Goal: Information Seeking & Learning: Learn about a topic

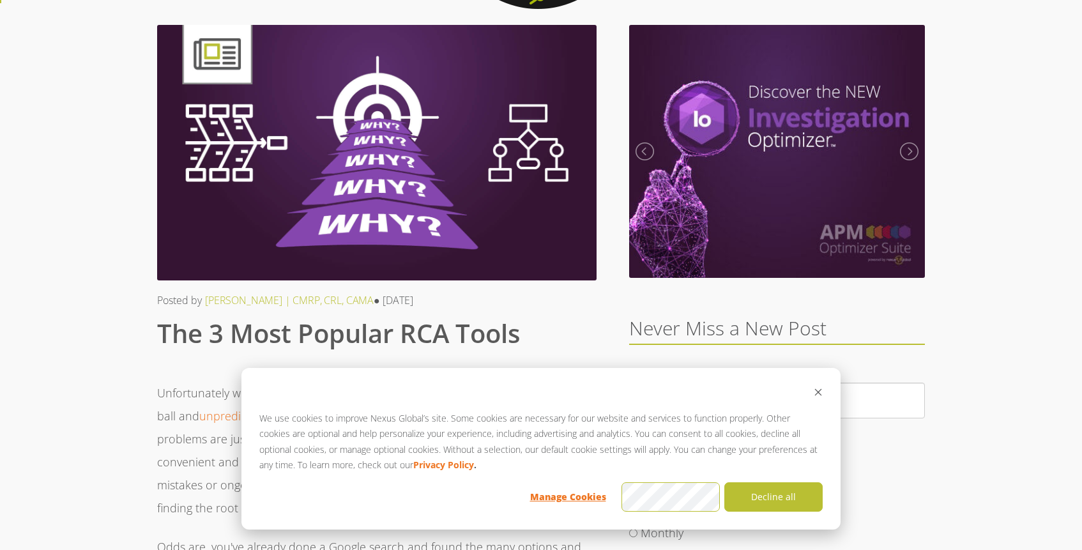
scroll to position [65, 0]
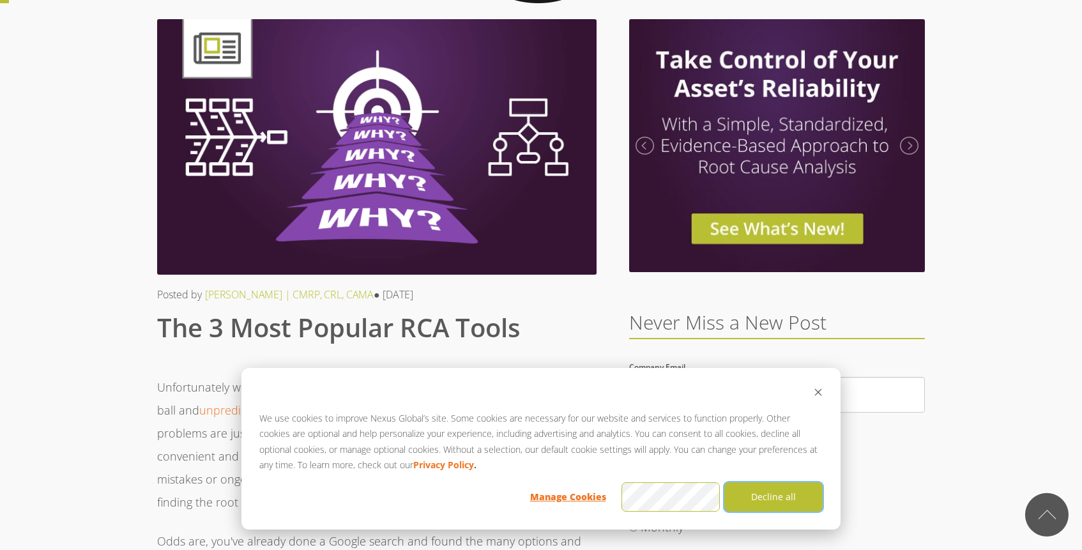
click at [792, 496] on button "Decline all" at bounding box center [773, 496] width 98 height 29
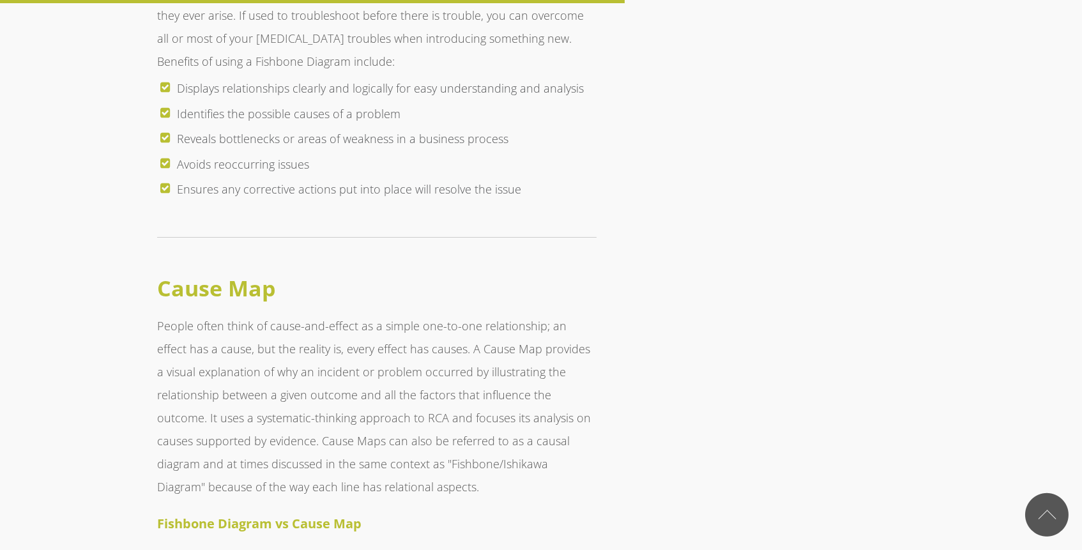
scroll to position [4738, 0]
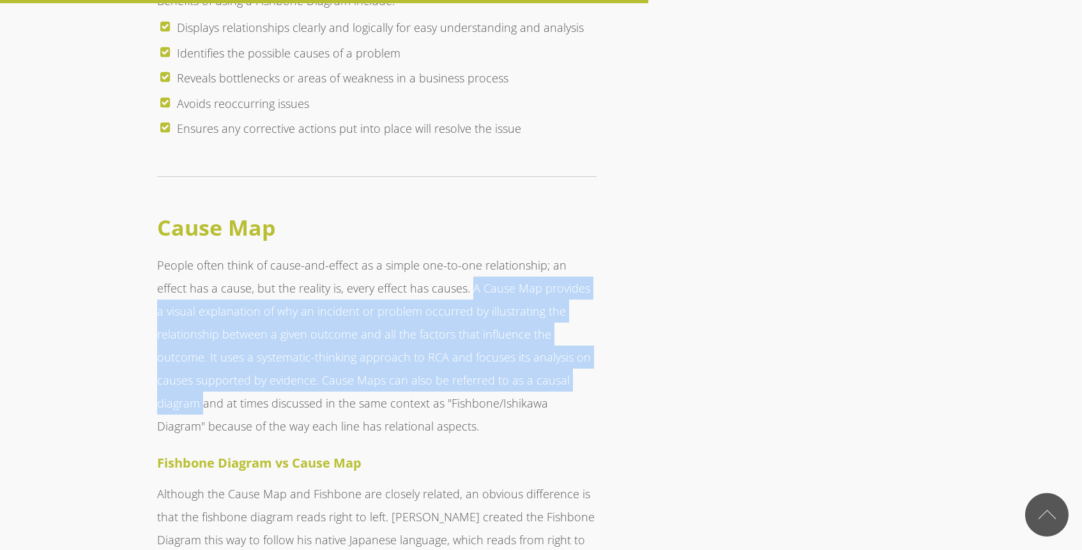
drag, startPoint x: 436, startPoint y: 243, endPoint x: 498, endPoint y: 330, distance: 106.7
click at [498, 330] on p "People often think of cause-and-effect as a simple one-to-one relationship; an …" at bounding box center [377, 346] width 440 height 184
copy p "A Cause Map provides a visual explanation of why an incident or problem occurre…"
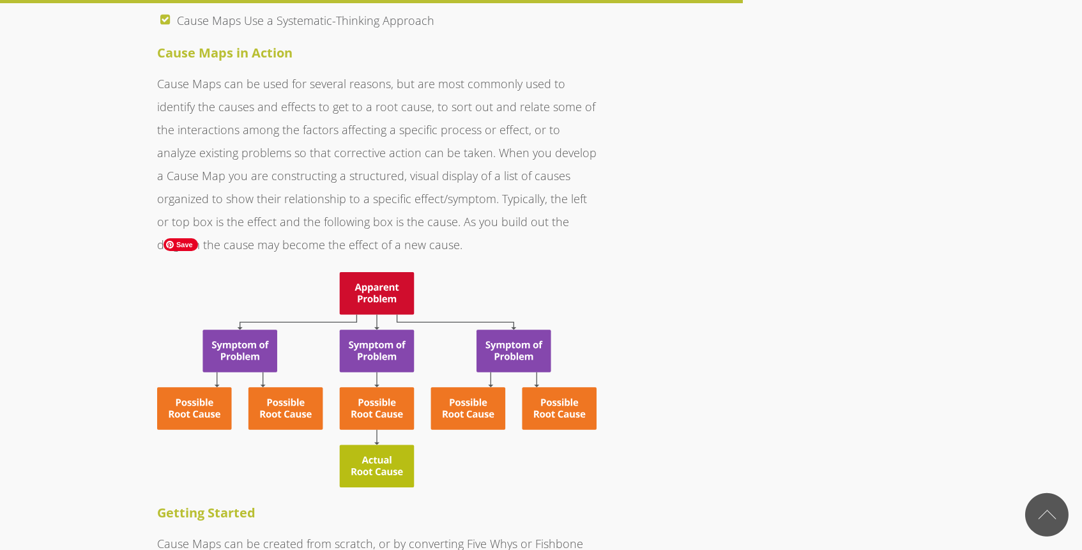
scroll to position [5430, 0]
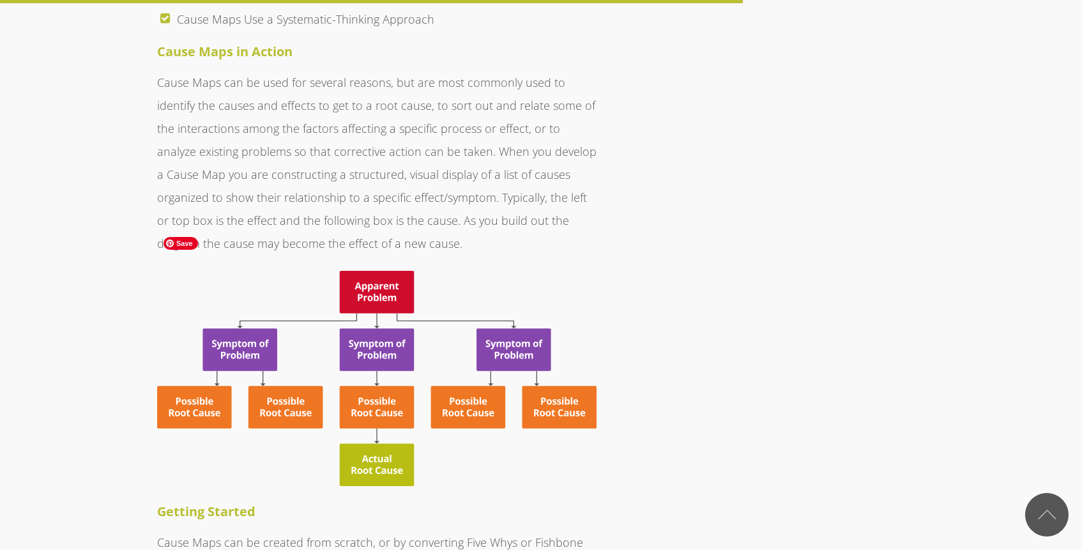
drag, startPoint x: 137, startPoint y: 208, endPoint x: 540, endPoint y: 363, distance: 432.3
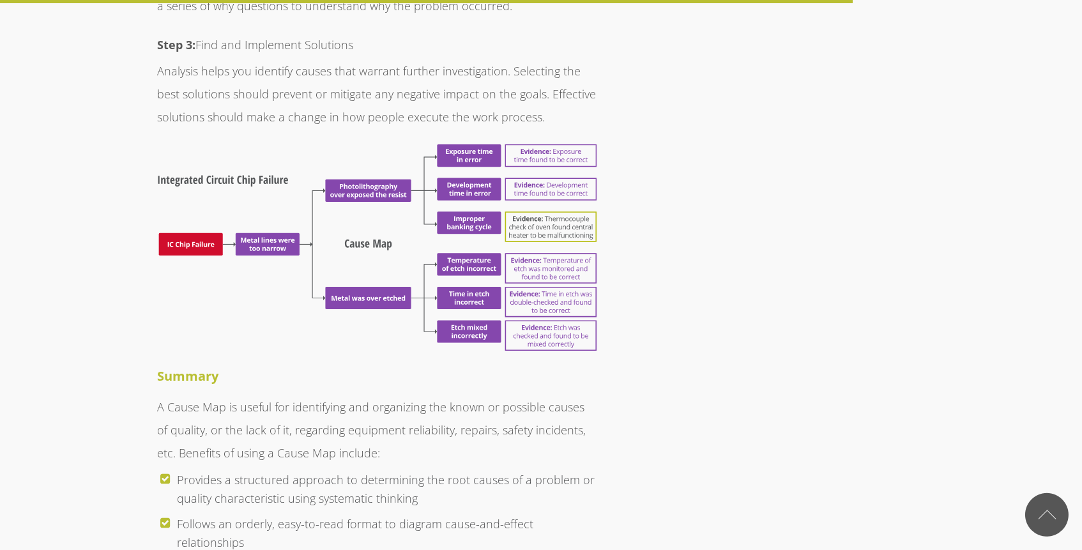
scroll to position [6248, 0]
